Goal: Navigation & Orientation: Find specific page/section

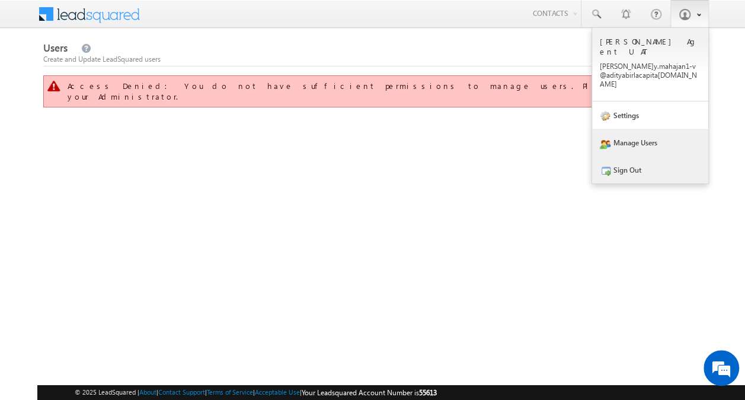
click at [652, 158] on link "Sign Out" at bounding box center [650, 169] width 116 height 27
